Goal: Check status: Check status

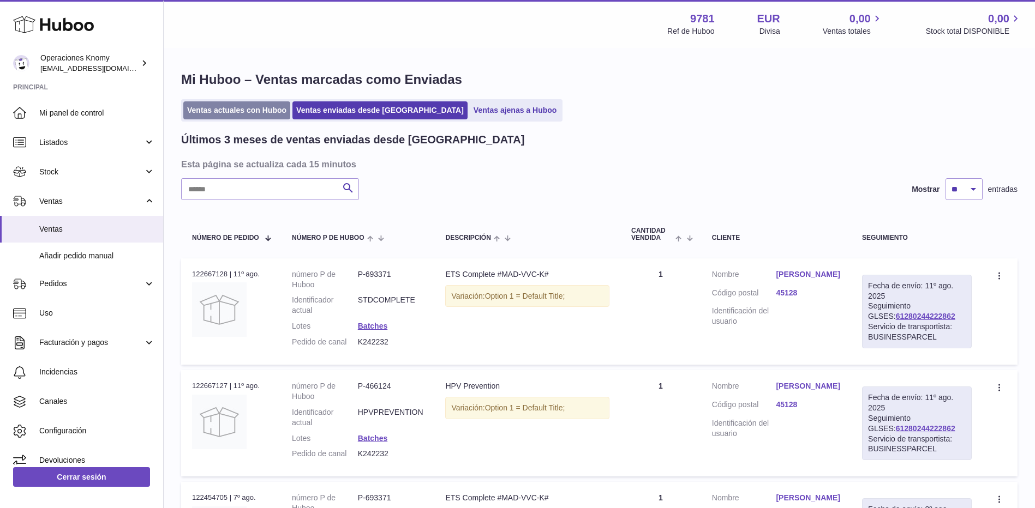
click at [276, 113] on link "Ventas actuales con Huboo" at bounding box center [236, 110] width 107 height 18
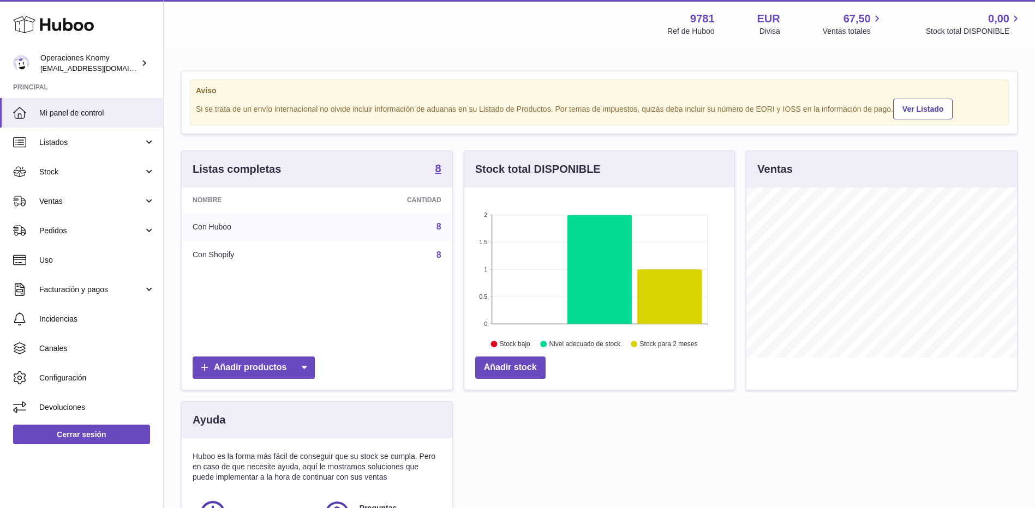
scroll to position [170, 270]
click at [73, 202] on span "Ventas" at bounding box center [91, 201] width 104 height 10
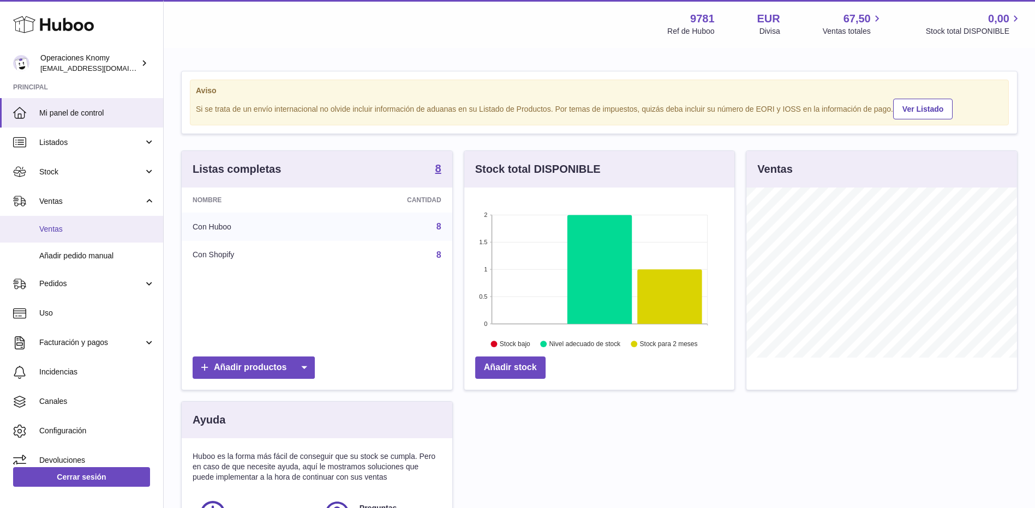
click at [67, 232] on span "Ventas" at bounding box center [97, 229] width 116 height 10
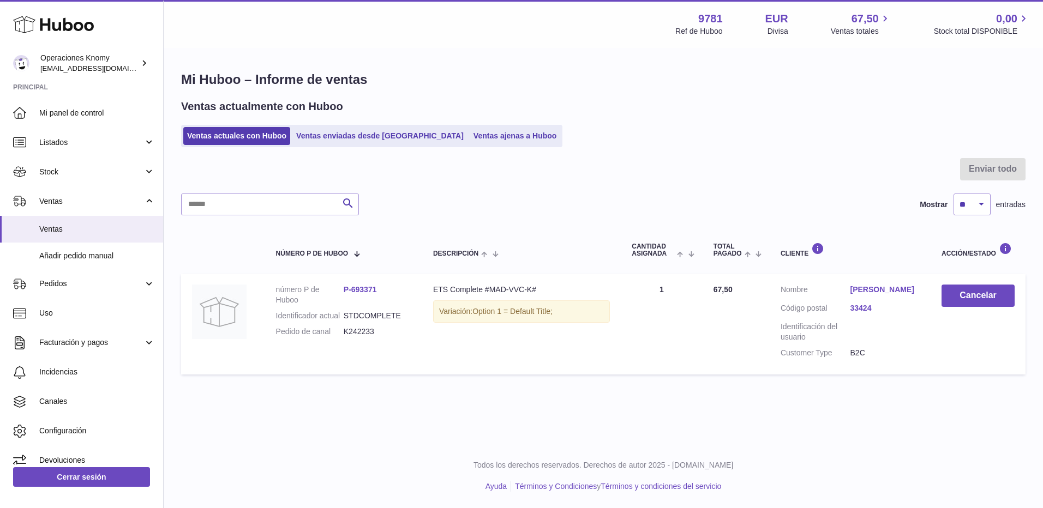
click at [869, 288] on link "[PERSON_NAME]" at bounding box center [885, 290] width 70 height 10
drag, startPoint x: 857, startPoint y: 153, endPoint x: 849, endPoint y: 151, distance: 8.1
click at [856, 153] on div at bounding box center [521, 254] width 1043 height 508
click at [877, 289] on link "[PERSON_NAME]" at bounding box center [885, 290] width 70 height 10
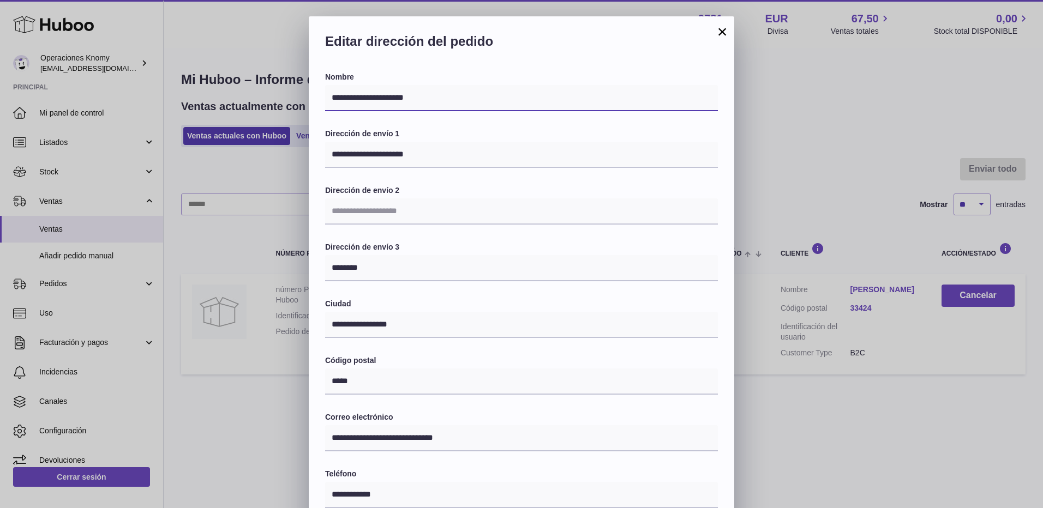
drag, startPoint x: 420, startPoint y: 97, endPoint x: 320, endPoint y: 100, distance: 100.4
click at [320, 100] on div "**********" at bounding box center [521, 371] width 425 height 599
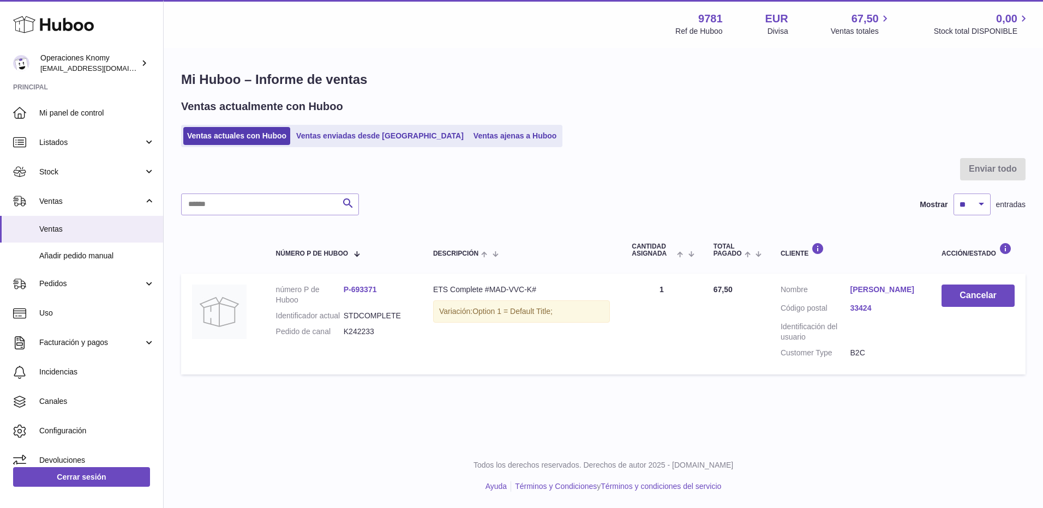
drag, startPoint x: 826, startPoint y: 147, endPoint x: 820, endPoint y: 145, distance: 5.9
click at [821, 145] on div "**********" at bounding box center [521, 343] width 1043 height 654
click at [888, 290] on link "[PERSON_NAME]" at bounding box center [885, 290] width 70 height 10
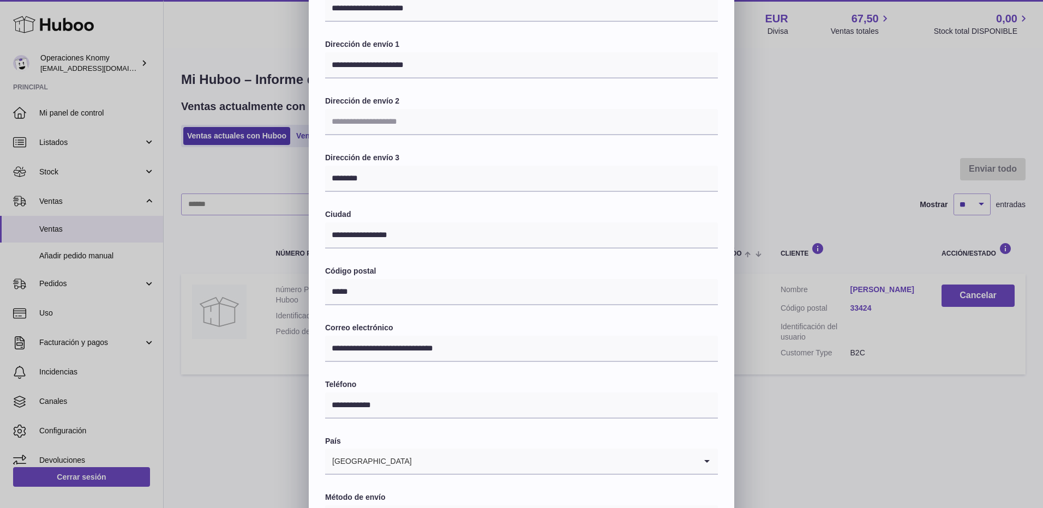
scroll to position [70, 0]
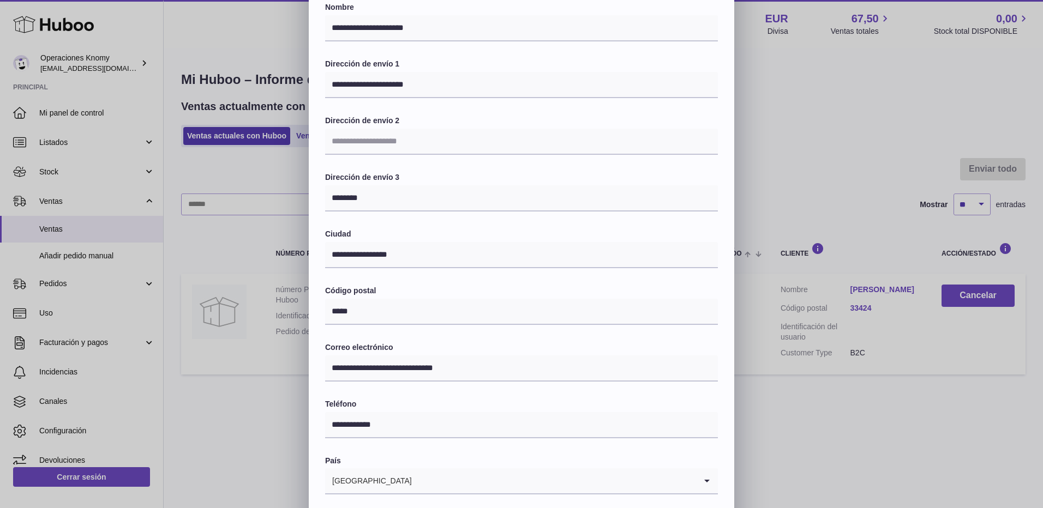
click at [850, 95] on div "**********" at bounding box center [521, 274] width 1043 height 654
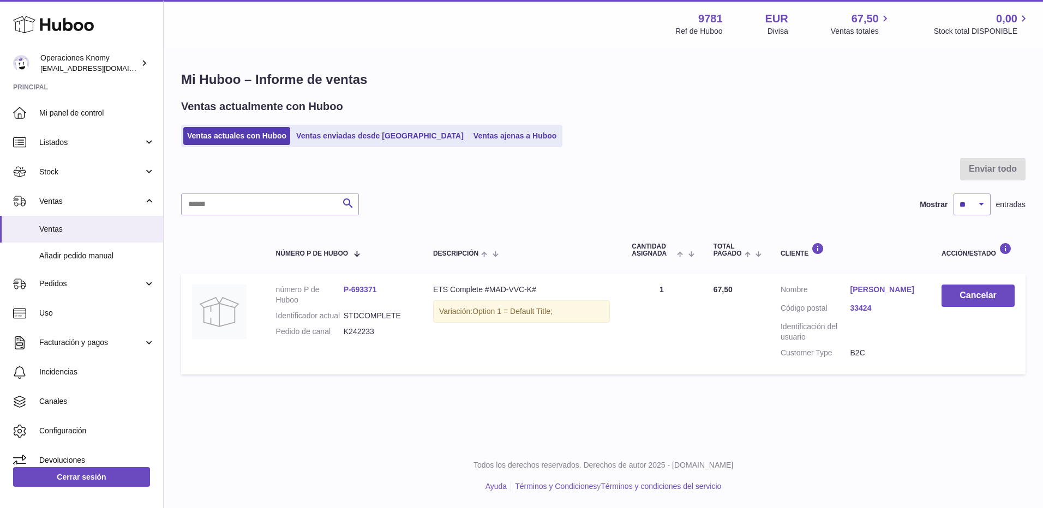
scroll to position [0, 0]
click at [861, 292] on link "[PERSON_NAME]" at bounding box center [885, 290] width 70 height 10
